Goal: Information Seeking & Learning: Learn about a topic

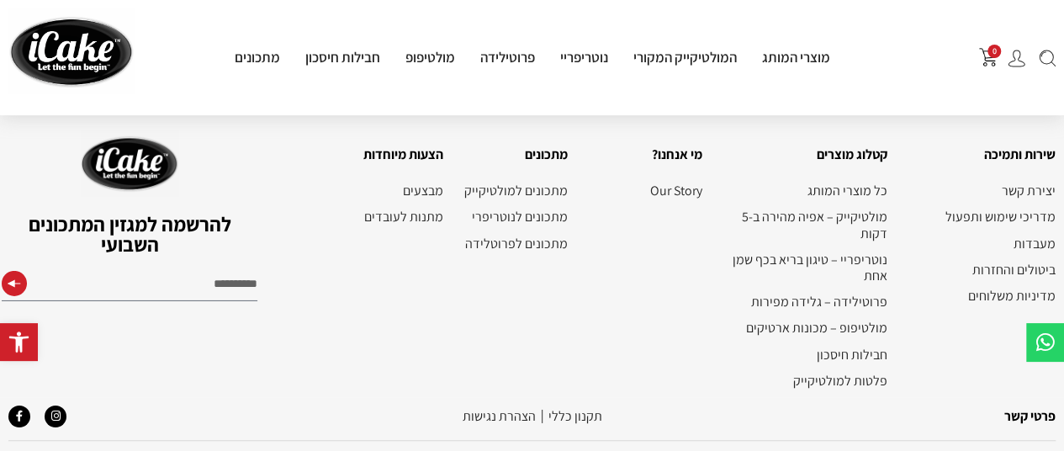
scroll to position [2655, 0]
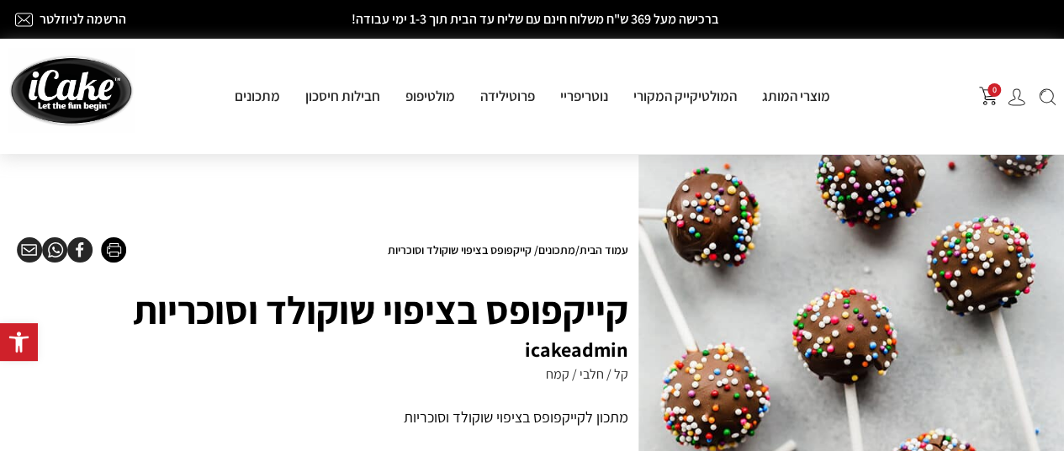
scroll to position [84, 0]
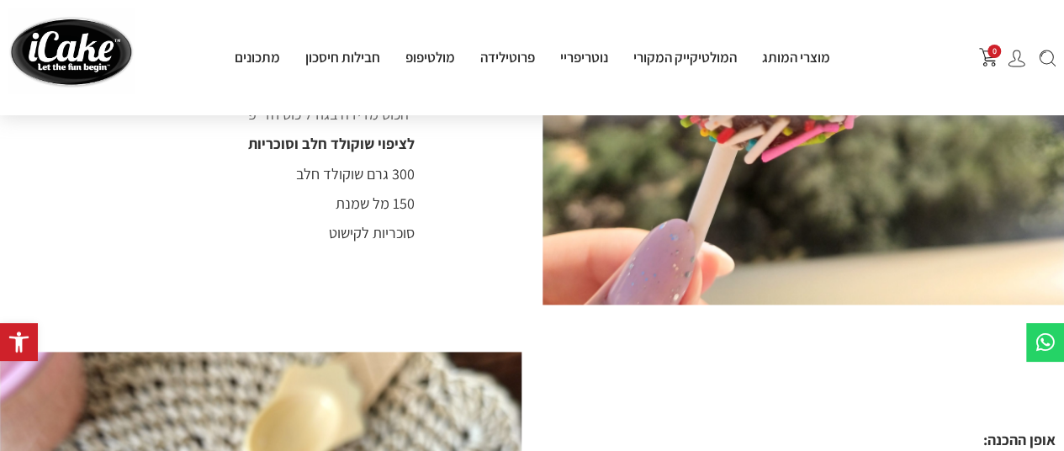
scroll to position [926, 0]
